Goal: Task Accomplishment & Management: Complete application form

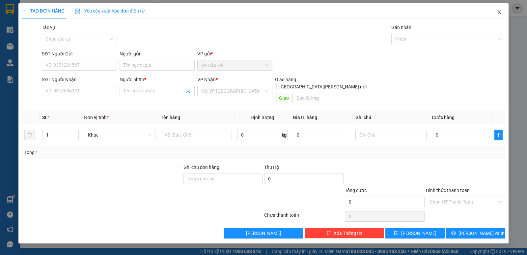
click at [496, 10] on span "Close" at bounding box center [499, 12] width 18 height 18
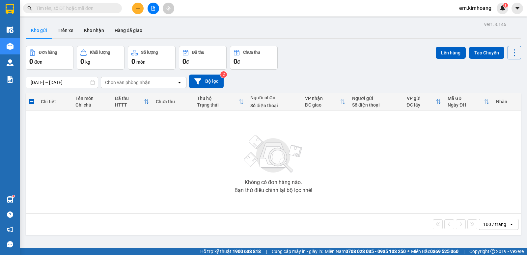
click at [104, 8] on input "text" at bounding box center [75, 8] width 78 height 7
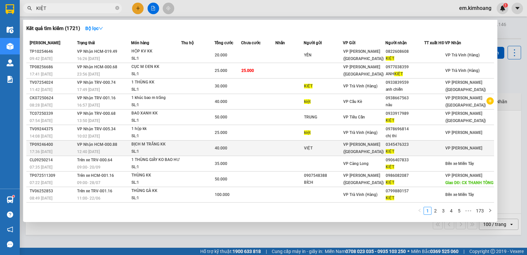
scroll to position [9, 0]
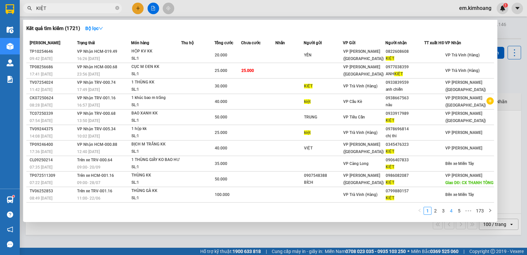
type input "KIỆT"
click at [455, 210] on link "4" at bounding box center [451, 210] width 7 height 7
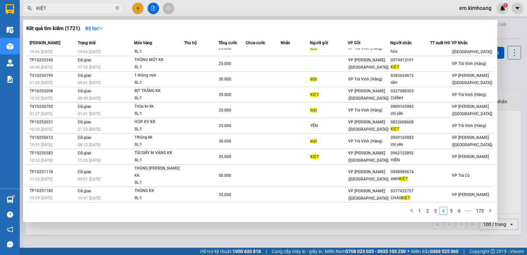
scroll to position [1, 0]
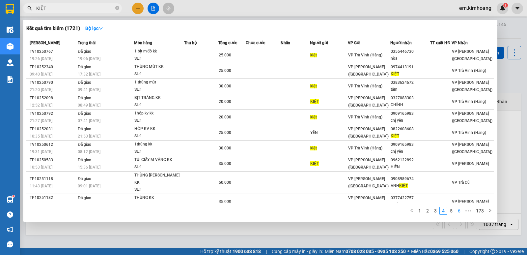
click at [460, 209] on link "6" at bounding box center [459, 210] width 7 height 7
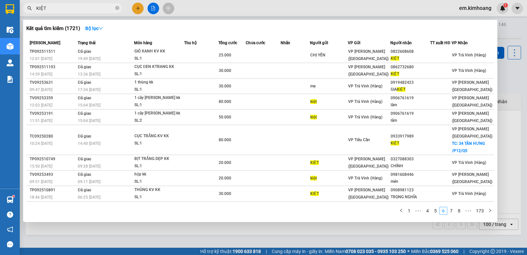
scroll to position [9, 0]
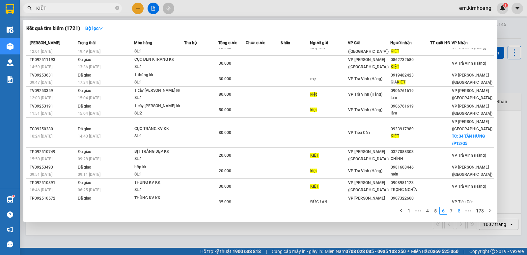
click at [463, 209] on link "8" at bounding box center [459, 210] width 7 height 7
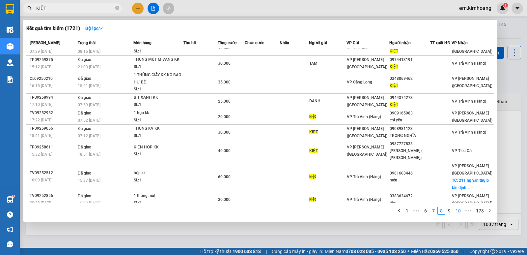
click at [463, 209] on link "10" at bounding box center [458, 210] width 9 height 7
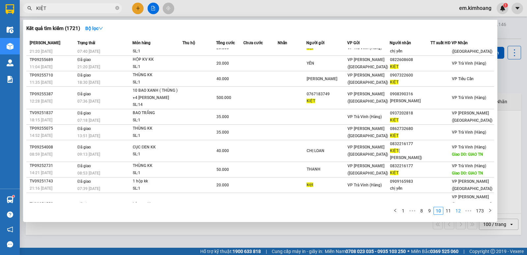
click at [458, 208] on link "12" at bounding box center [458, 210] width 9 height 7
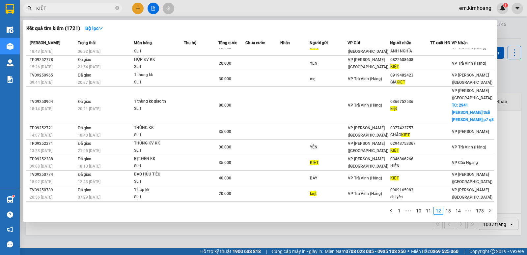
scroll to position [0, 0]
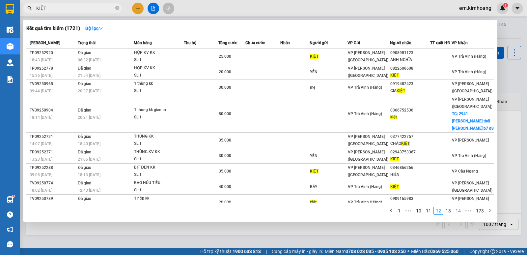
click at [462, 210] on link "14" at bounding box center [458, 210] width 9 height 7
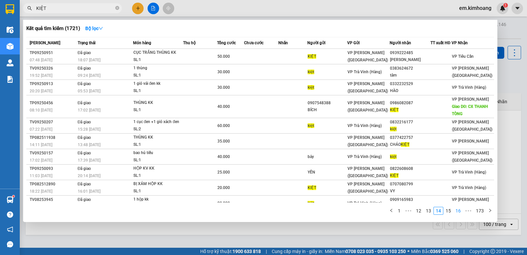
click at [458, 208] on link "16" at bounding box center [458, 210] width 9 height 7
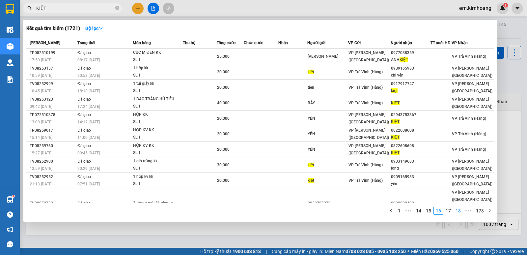
click at [458, 208] on link "18" at bounding box center [458, 210] width 9 height 7
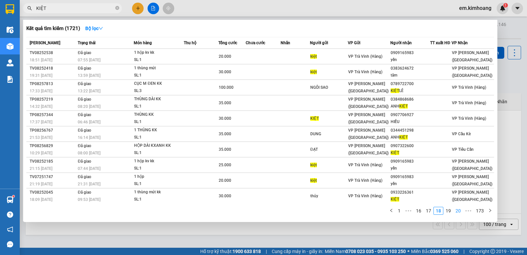
click at [458, 208] on link "20" at bounding box center [458, 210] width 9 height 7
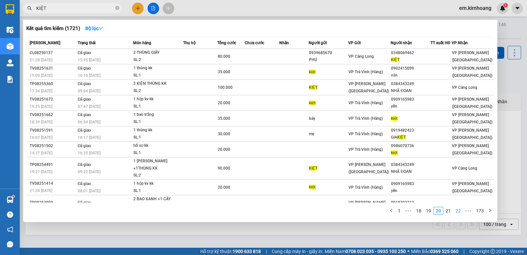
click at [456, 208] on link "22" at bounding box center [458, 210] width 9 height 7
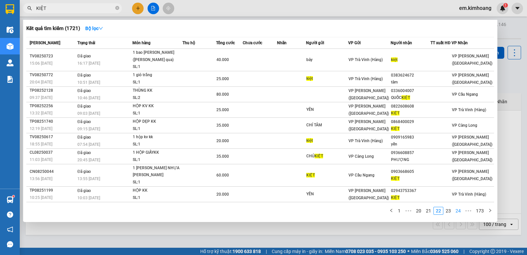
click at [456, 209] on link "24" at bounding box center [458, 210] width 9 height 7
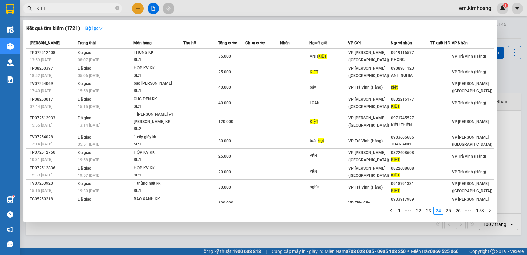
click at [389, 226] on div at bounding box center [263, 127] width 527 height 255
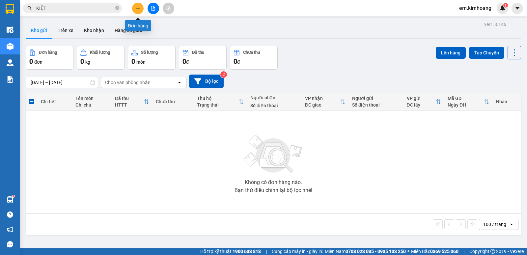
click at [139, 8] on icon "plus" at bounding box center [138, 8] width 5 height 5
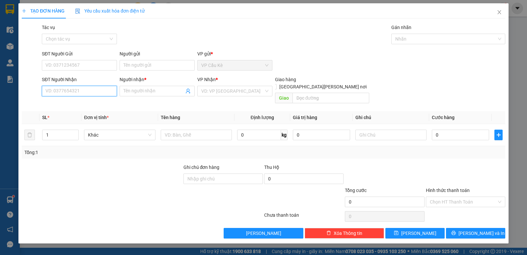
click at [107, 93] on input "SĐT Người Nhận" at bounding box center [79, 91] width 75 height 11
click at [110, 106] on div "0983529662 - [PERSON_NAME]" at bounding box center [79, 103] width 67 height 7
type input "0983529662"
type input "HIỆP"
type input "50.000"
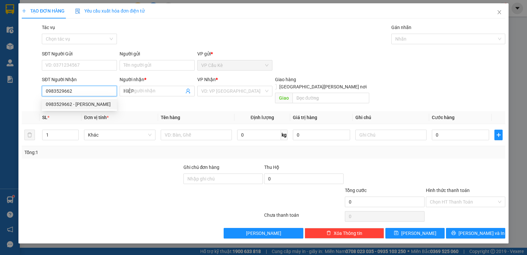
type input "50.000"
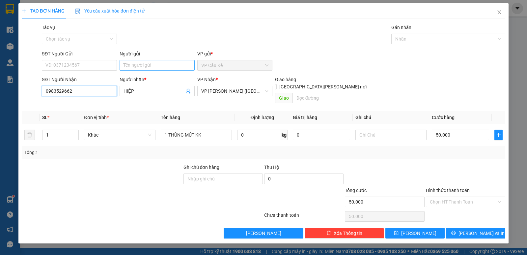
type input "0983529662"
click at [180, 65] on input "Người gửi" at bounding box center [157, 65] width 75 height 11
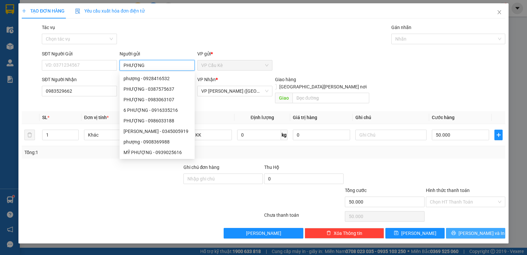
type input "PHƯỢNG"
click at [477, 229] on span "[PERSON_NAME] và In" at bounding box center [482, 232] width 46 height 7
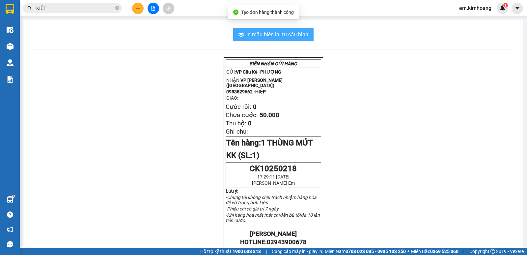
click at [286, 37] on span "In mẫu biên lai tự cấu hình" at bounding box center [277, 34] width 62 height 8
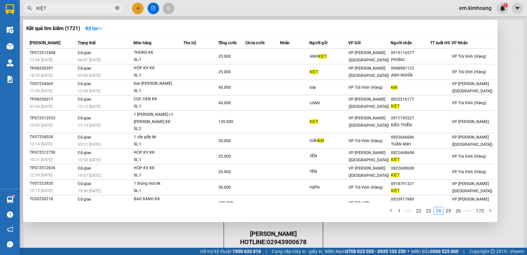
click at [117, 8] on icon "close-circle" at bounding box center [117, 8] width 4 height 4
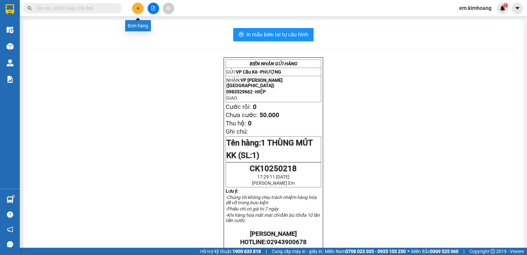
click at [138, 10] on icon "plus" at bounding box center [138, 8] width 5 height 5
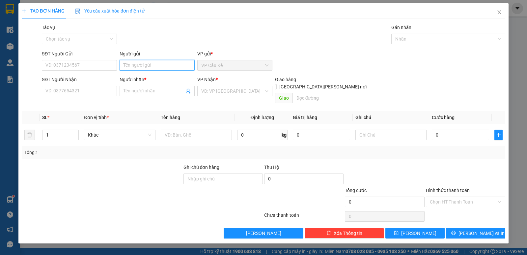
click at [174, 63] on input "Người gửi" at bounding box center [157, 65] width 75 height 11
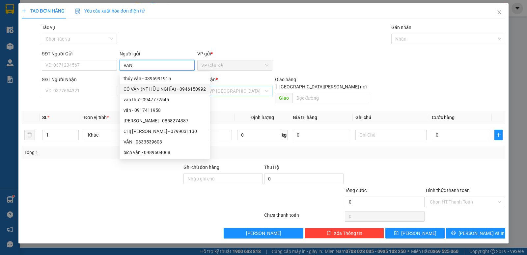
type input "VÂN"
click at [254, 95] on input "search" at bounding box center [232, 91] width 63 height 10
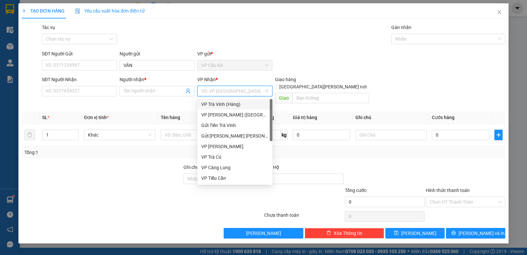
drag, startPoint x: 249, startPoint y: 102, endPoint x: 223, endPoint y: 100, distance: 26.5
click at [249, 103] on div "VP Trà Vinh (Hàng)" at bounding box center [234, 103] width 67 height 7
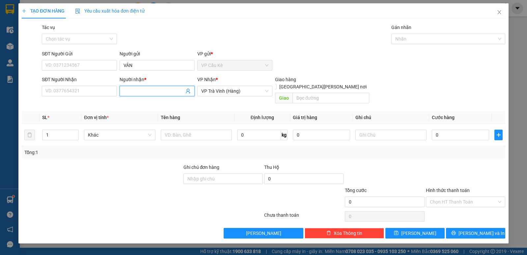
click at [157, 90] on input "Người nhận *" at bounding box center [154, 90] width 61 height 7
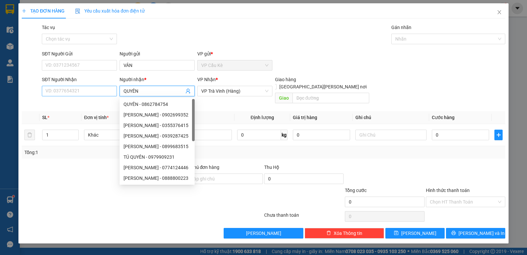
type input "QUYÊN"
click at [83, 91] on input "SĐT Người Nhận" at bounding box center [79, 91] width 75 height 11
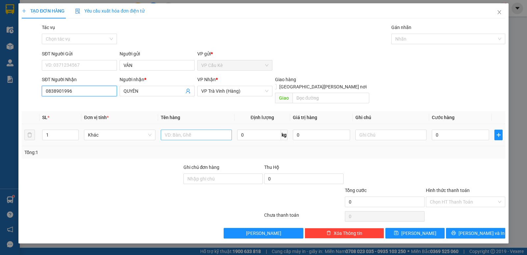
type input "0838901996"
click at [189, 129] on input "text" at bounding box center [196, 134] width 71 height 11
type input "1 THÙNG GIẤY KK"
click at [474, 129] on input "0" at bounding box center [460, 134] width 57 height 11
type input "2"
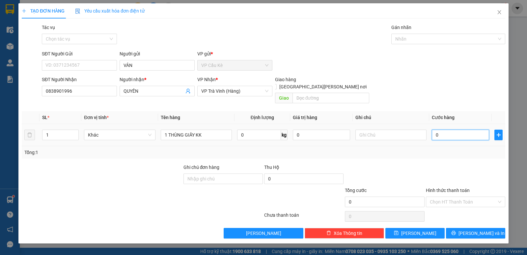
type input "2"
type input "25"
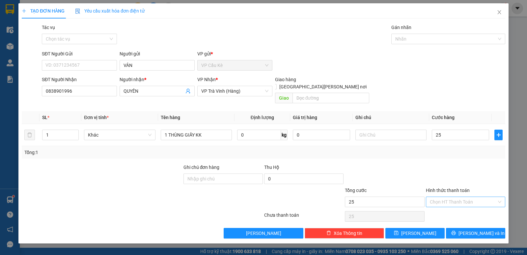
type input "25.000"
click at [470, 197] on input "Hình thức thanh toán" at bounding box center [463, 202] width 67 height 10
click at [465, 208] on div "Tại văn phòng" at bounding box center [465, 207] width 71 height 7
type input "0"
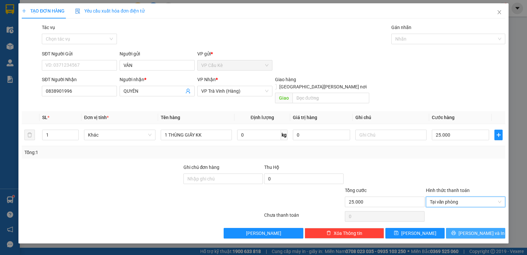
click at [456, 231] on icon "printer" at bounding box center [453, 233] width 4 height 4
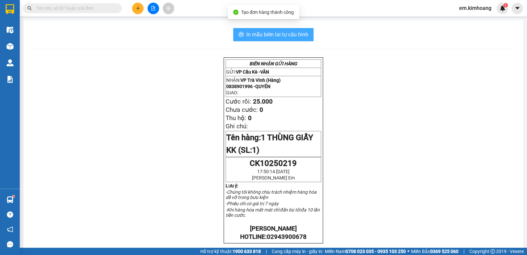
click at [285, 36] on span "In mẫu biên lai tự cấu hình" at bounding box center [277, 34] width 62 height 8
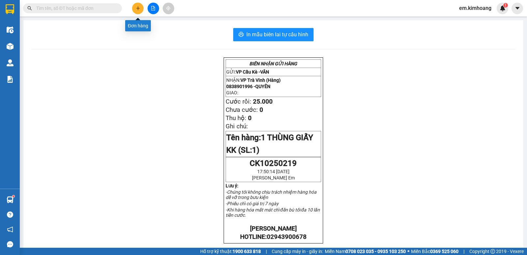
click at [137, 10] on icon "plus" at bounding box center [138, 8] width 5 height 5
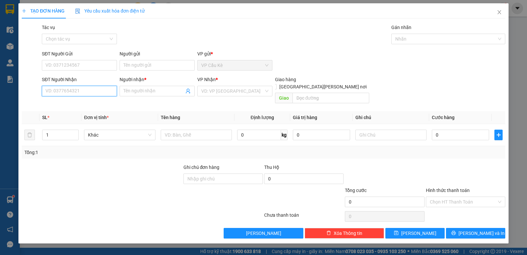
click at [107, 93] on input "SĐT Người Nhận" at bounding box center [79, 91] width 75 height 11
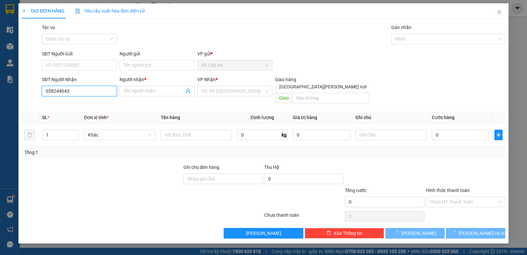
type input "0582446435"
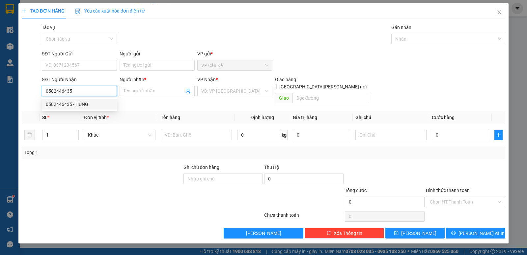
click at [99, 107] on div "0582446435 - HÚNG" at bounding box center [79, 103] width 67 height 7
type input "HÚNG"
type input "40.000"
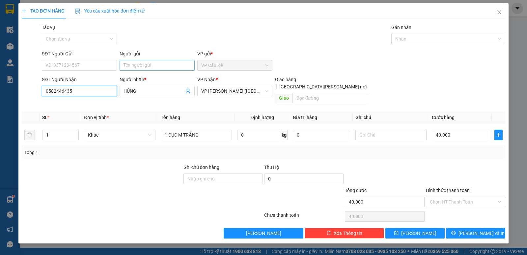
type input "0582446435"
click at [166, 63] on input "Người gửi" at bounding box center [157, 65] width 75 height 11
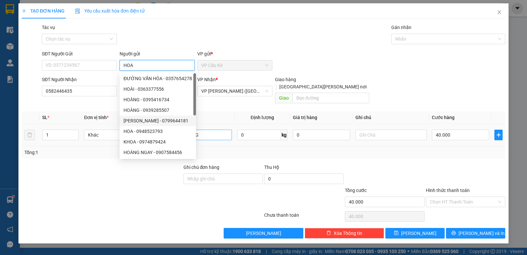
type input "HOA"
click at [210, 129] on input "1 CỤC M TRẮNG" at bounding box center [196, 134] width 71 height 11
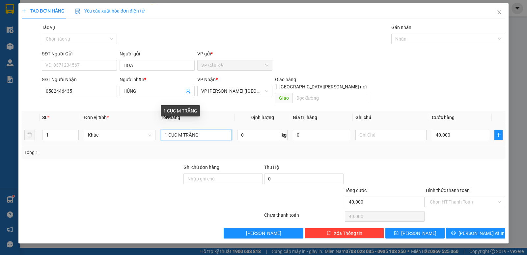
click at [177, 129] on input "1 CỤC M TRẮNG" at bounding box center [196, 134] width 71 height 11
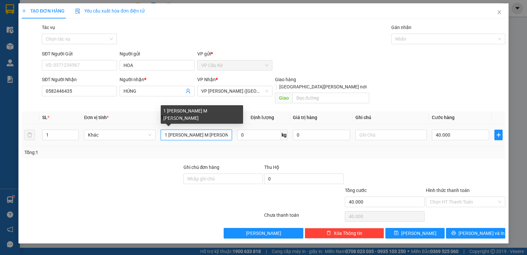
type input "1 KIỆN THÙNG M TRẮNG"
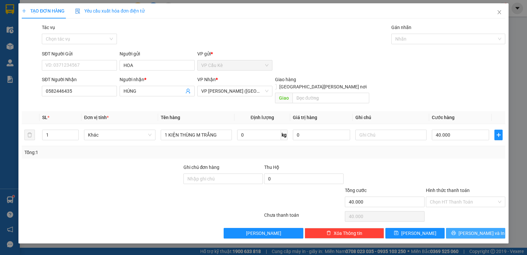
click at [472, 229] on span "[PERSON_NAME] và In" at bounding box center [482, 232] width 46 height 7
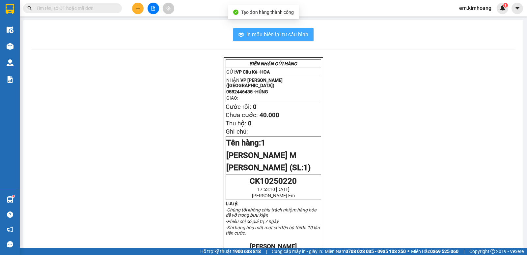
click at [268, 34] on span "In mẫu biên lai tự cấu hình" at bounding box center [277, 34] width 62 height 8
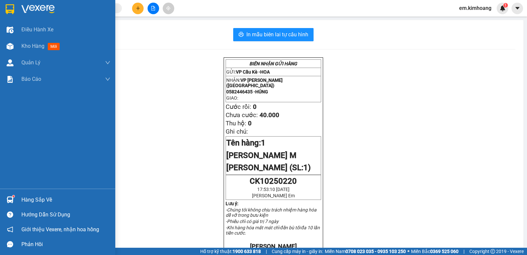
click at [27, 199] on div "Hàng sắp về" at bounding box center [65, 200] width 89 height 10
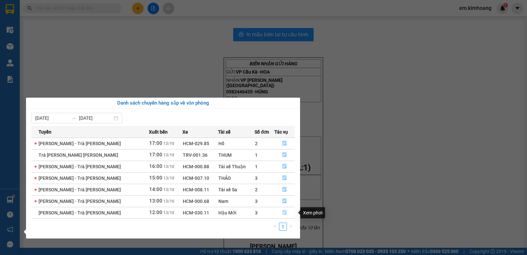
click at [283, 213] on icon "file-done" at bounding box center [285, 212] width 4 height 5
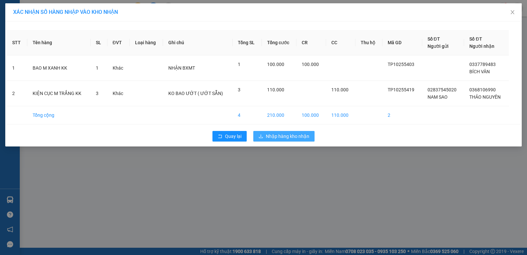
click at [281, 139] on span "Nhập hàng kho nhận" at bounding box center [287, 135] width 43 height 7
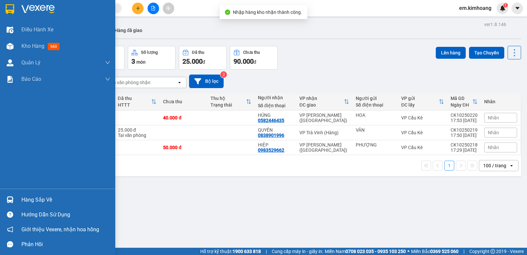
click at [7, 202] on img at bounding box center [10, 199] width 7 height 7
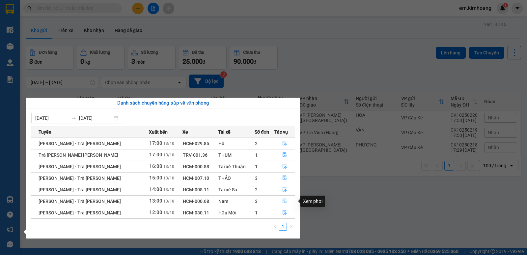
click at [283, 201] on icon "file-done" at bounding box center [285, 201] width 4 height 5
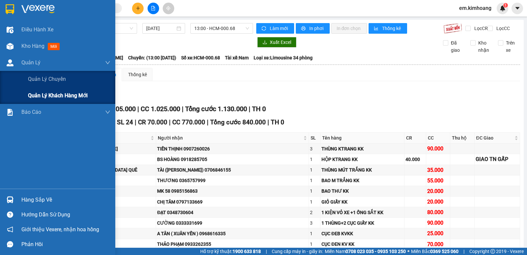
click at [0, 90] on div "Quản lý khách hàng mới" at bounding box center [57, 95] width 115 height 16
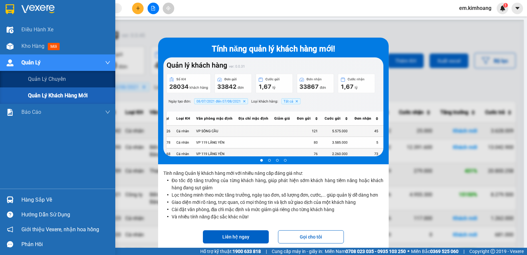
click at [0, 90] on div "Quản lý khách hàng mới" at bounding box center [57, 95] width 115 height 16
drag, startPoint x: 0, startPoint y: 90, endPoint x: 0, endPoint y: 100, distance: 9.2
click at [0, 100] on div "Quản lý khách hàng mới" at bounding box center [57, 95] width 115 height 16
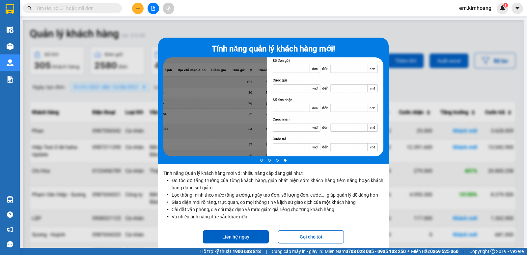
click at [473, 54] on div at bounding box center [273, 147] width 501 height 255
click at [473, 49] on div at bounding box center [273, 147] width 501 height 255
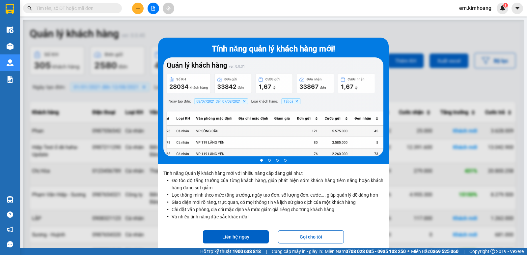
click at [87, 67] on div at bounding box center [273, 147] width 501 height 255
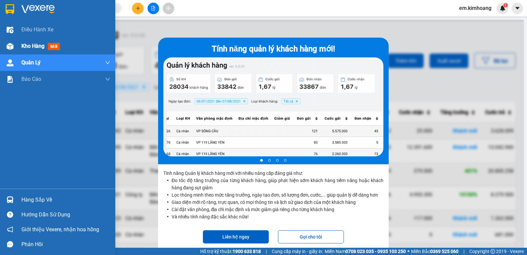
click at [13, 41] on div at bounding box center [10, 47] width 12 height 12
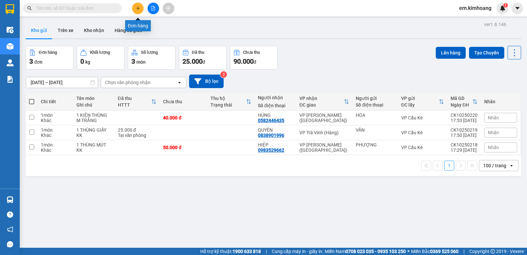
click at [137, 7] on icon "plus" at bounding box center [138, 8] width 5 height 5
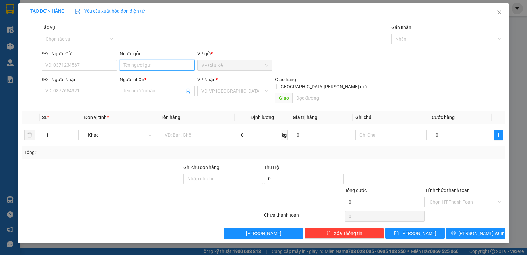
click at [151, 63] on input "Người gửi" at bounding box center [157, 65] width 75 height 11
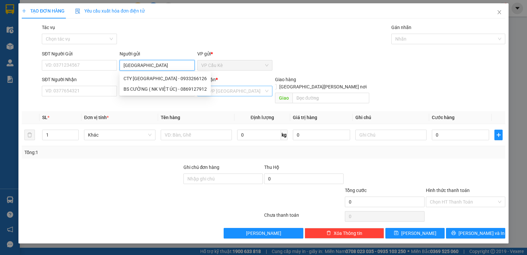
type input "[GEOGRAPHIC_DATA]"
click at [245, 94] on input "search" at bounding box center [232, 91] width 63 height 10
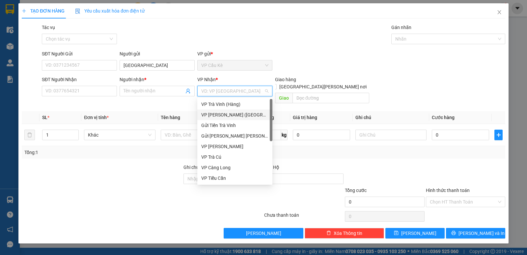
click at [253, 114] on div "VP [PERSON_NAME] ([GEOGRAPHIC_DATA])" at bounding box center [234, 114] width 67 height 7
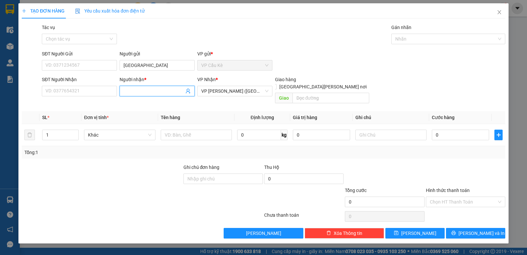
click at [132, 91] on input "Người nhận *" at bounding box center [154, 90] width 61 height 7
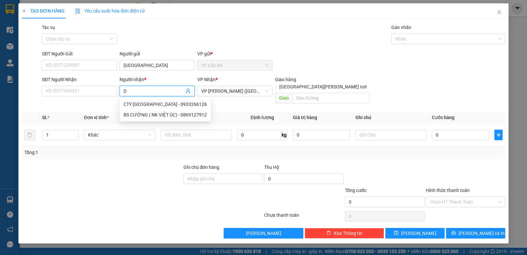
type input "DT"
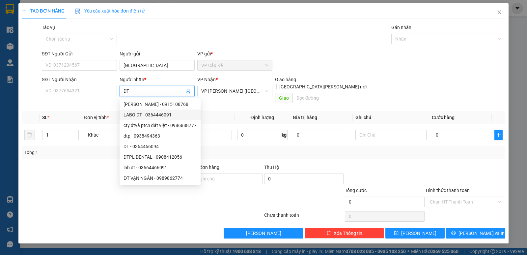
click at [159, 113] on div "LABO DT - 0364446091" at bounding box center [160, 114] width 73 height 7
type input "0364446091"
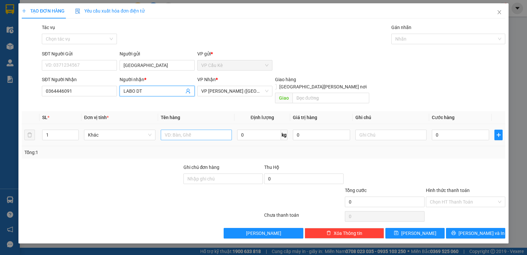
type input "LABO DT"
click at [209, 131] on input "text" at bounding box center [196, 134] width 71 height 11
type input "1 HỘP NHỎ KK"
click at [458, 129] on input "0" at bounding box center [460, 134] width 57 height 11
type input "3"
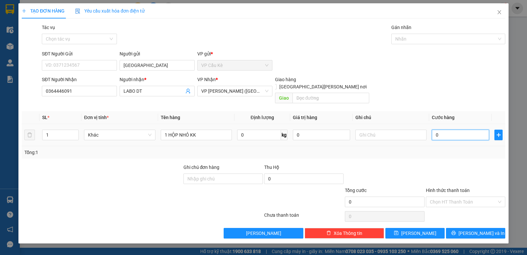
type input "3"
type input "35"
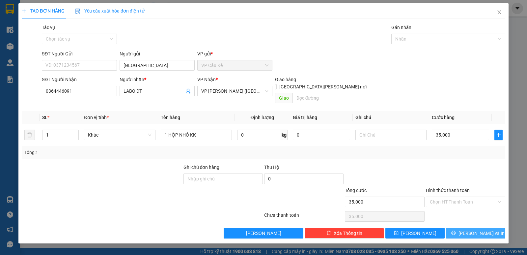
click at [489, 228] on button "[PERSON_NAME] và In" at bounding box center [475, 233] width 59 height 11
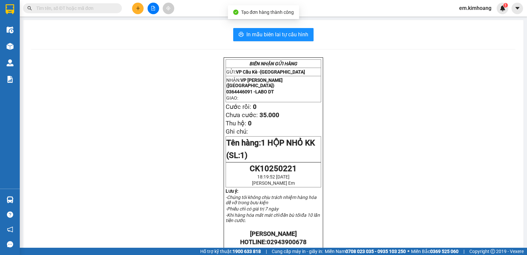
click at [410, 201] on div "[PERSON_NAME] GỬI HÀNG GỬI: VP Cầu Kè - [GEOGRAPHIC_DATA] [PERSON_NAME]: VP [PE…" at bounding box center [273, 247] width 484 height 380
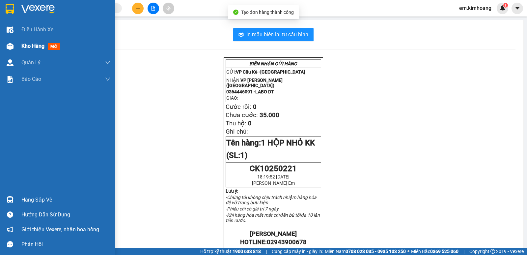
click at [24, 44] on span "Kho hàng" at bounding box center [32, 46] width 23 height 6
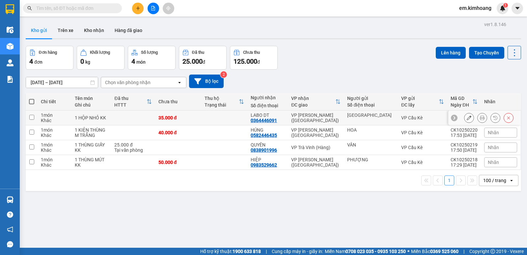
click at [467, 117] on icon at bounding box center [469, 117] width 5 height 5
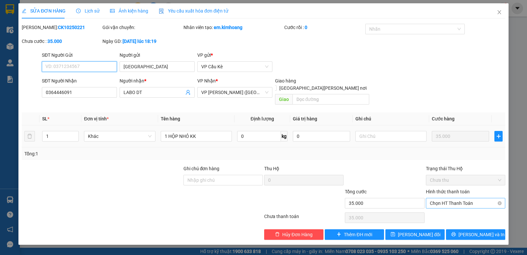
click at [455, 198] on span "Chọn HT Thanh Toán" at bounding box center [465, 203] width 71 height 10
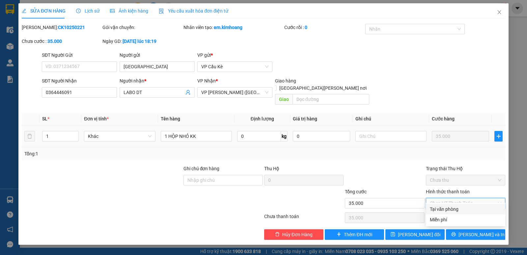
click at [455, 205] on div "Tại văn phòng" at bounding box center [465, 208] width 71 height 7
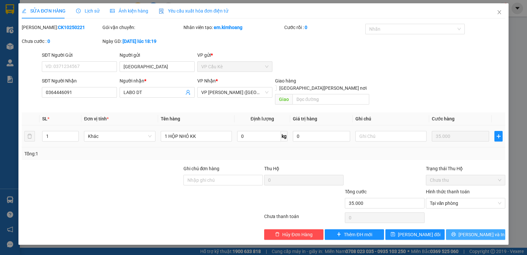
click at [453, 229] on button "[PERSON_NAME] và In" at bounding box center [475, 234] width 59 height 11
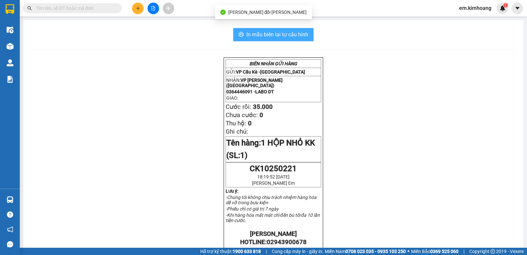
click at [271, 34] on span "In mẫu biên lai tự cấu hình" at bounding box center [277, 34] width 62 height 8
